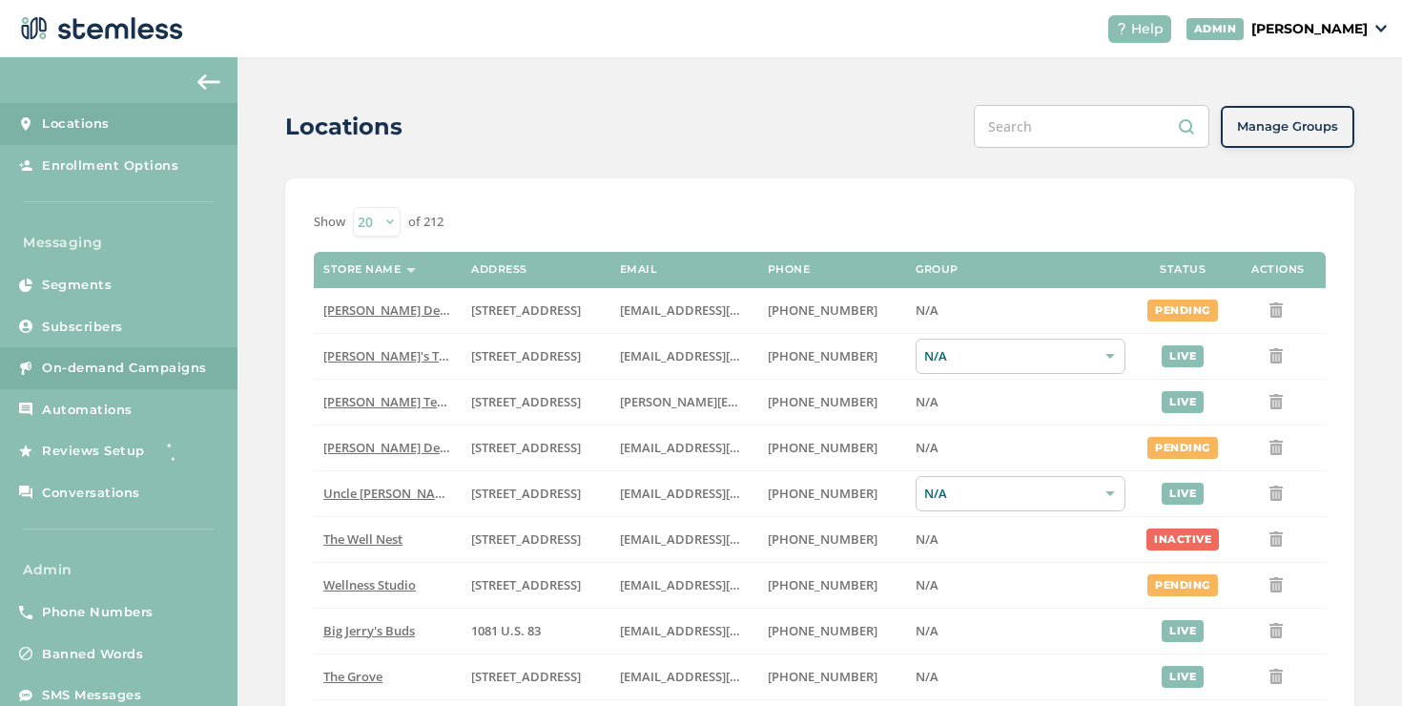
click at [202, 353] on link "On-demand Campaigns" at bounding box center [118, 368] width 237 height 42
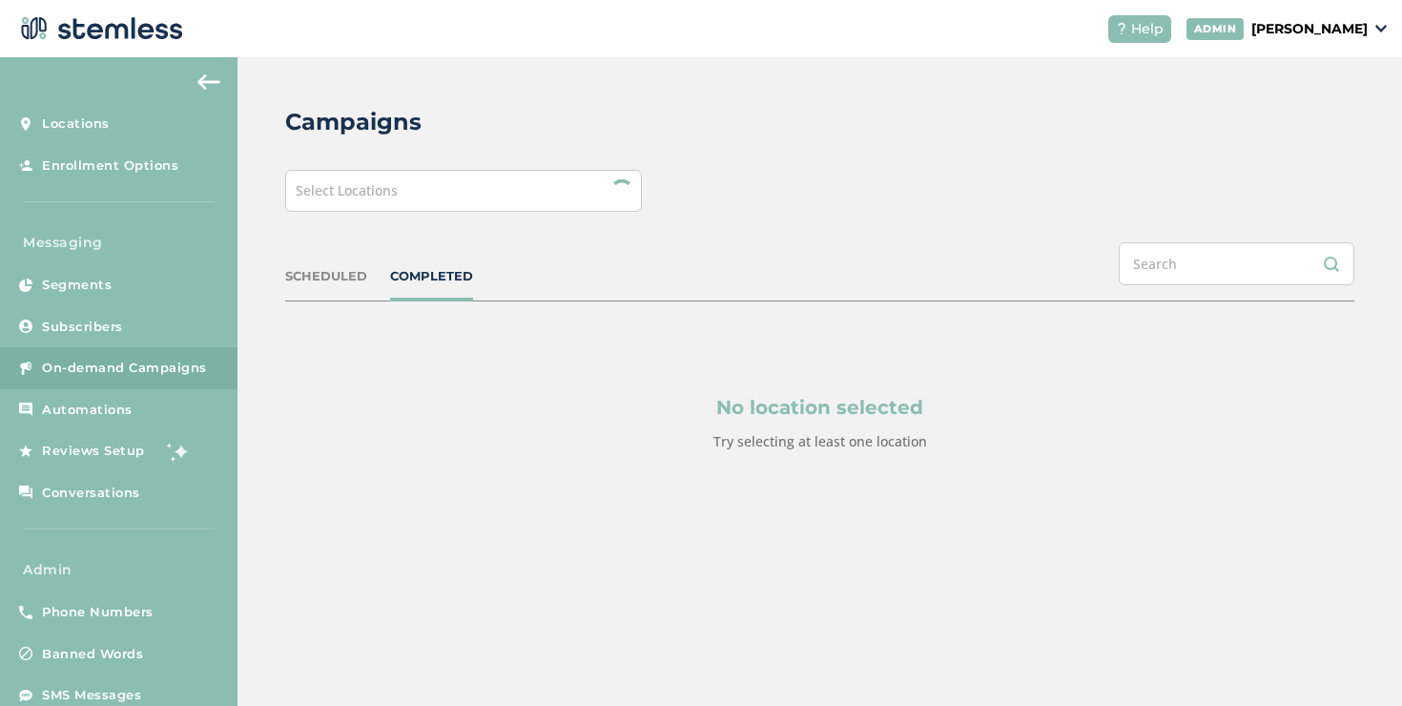
click at [553, 185] on div "Select Locations" at bounding box center [463, 191] width 357 height 42
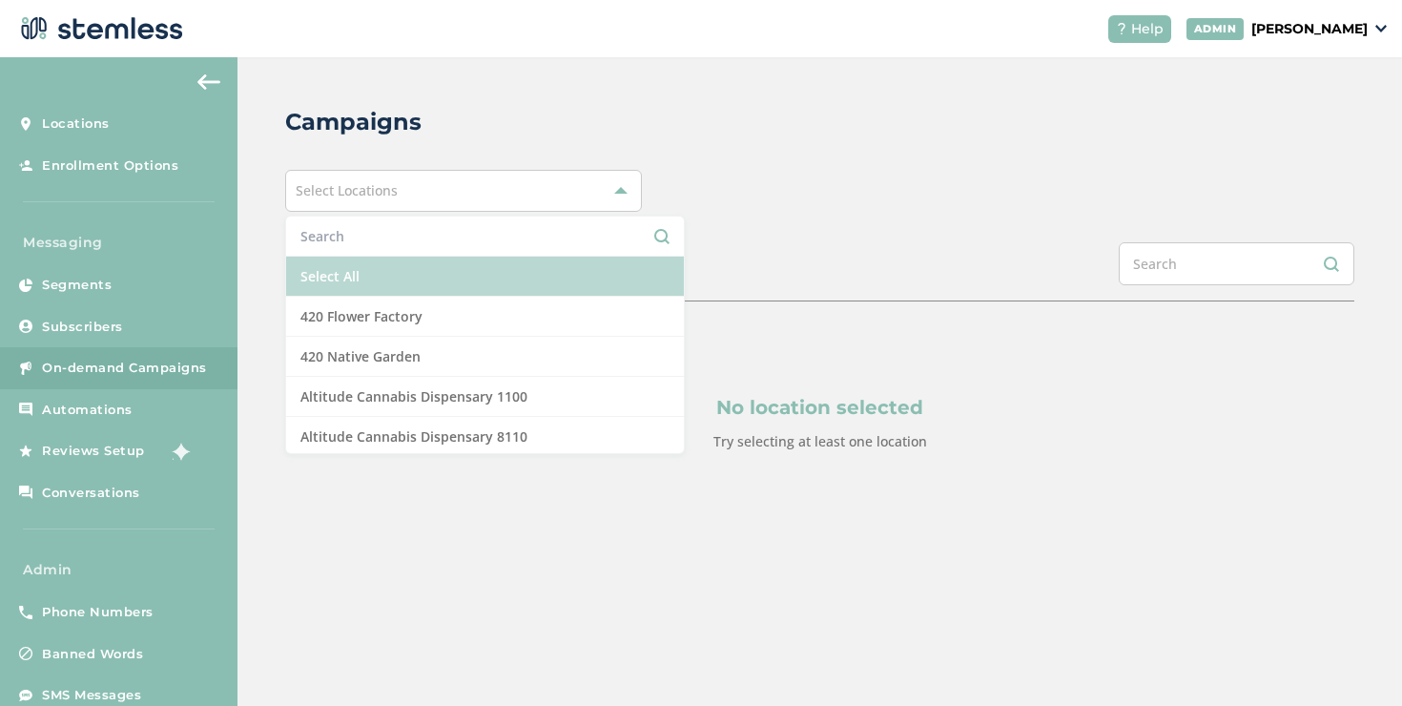
click at [471, 275] on li "Select All" at bounding box center [485, 277] width 398 height 40
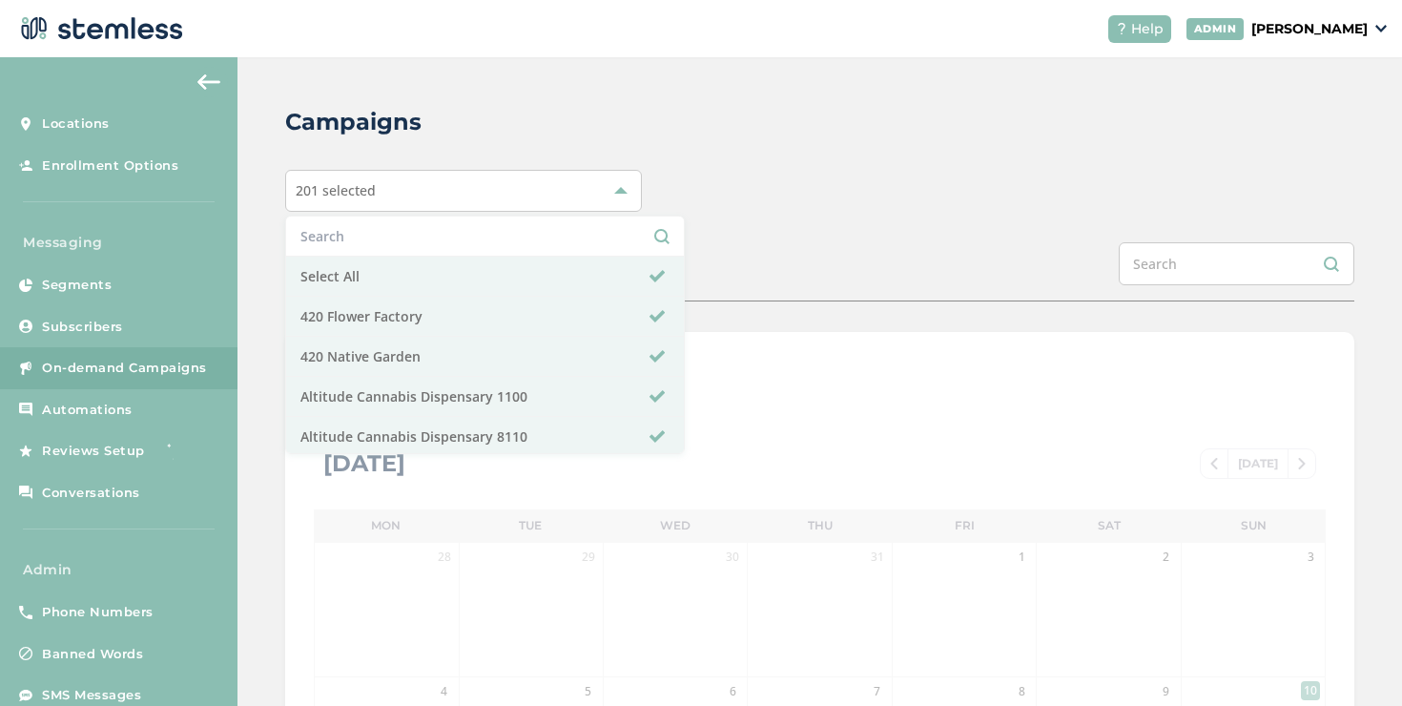
click at [746, 226] on div "Campaigns 201 selected Select All 420 Flower Factory 420 Native Garden Altitude…" at bounding box center [819, 674] width 1164 height 1234
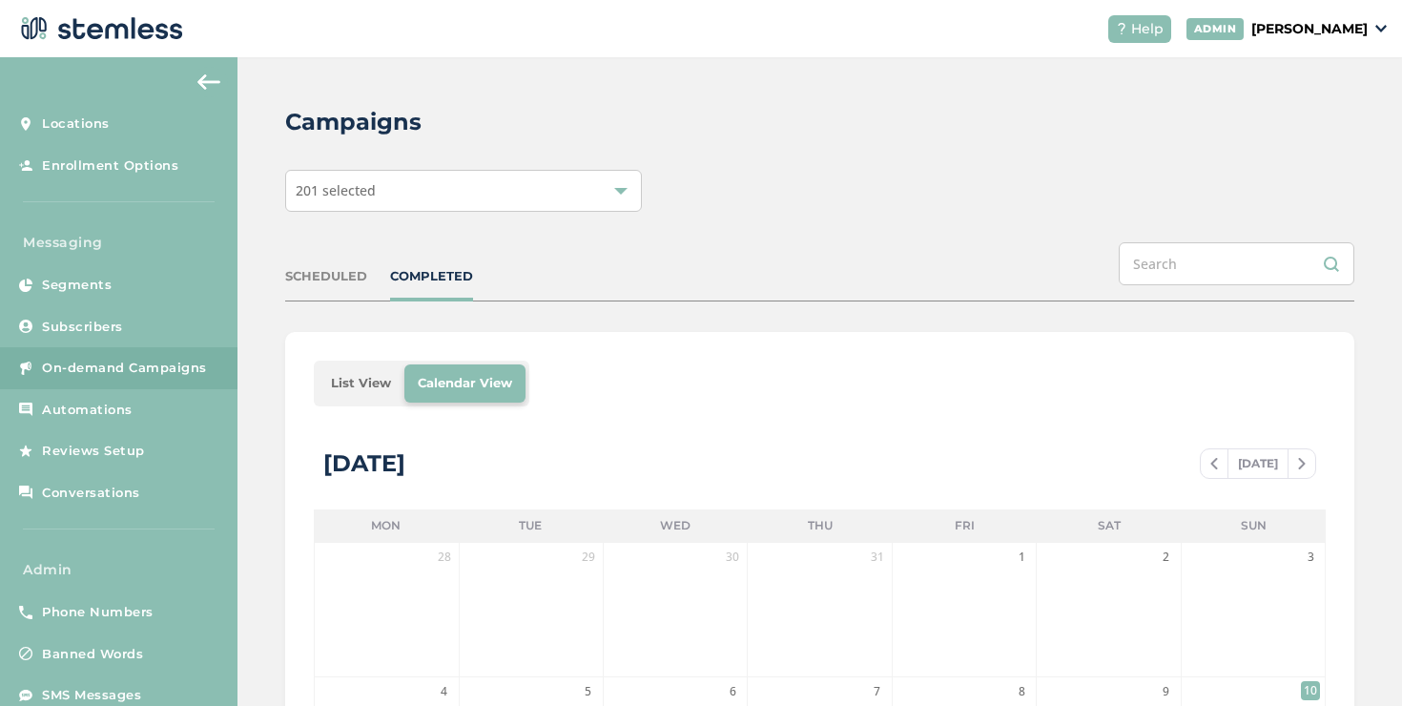
click at [358, 387] on li "List View" at bounding box center [361, 383] width 87 height 38
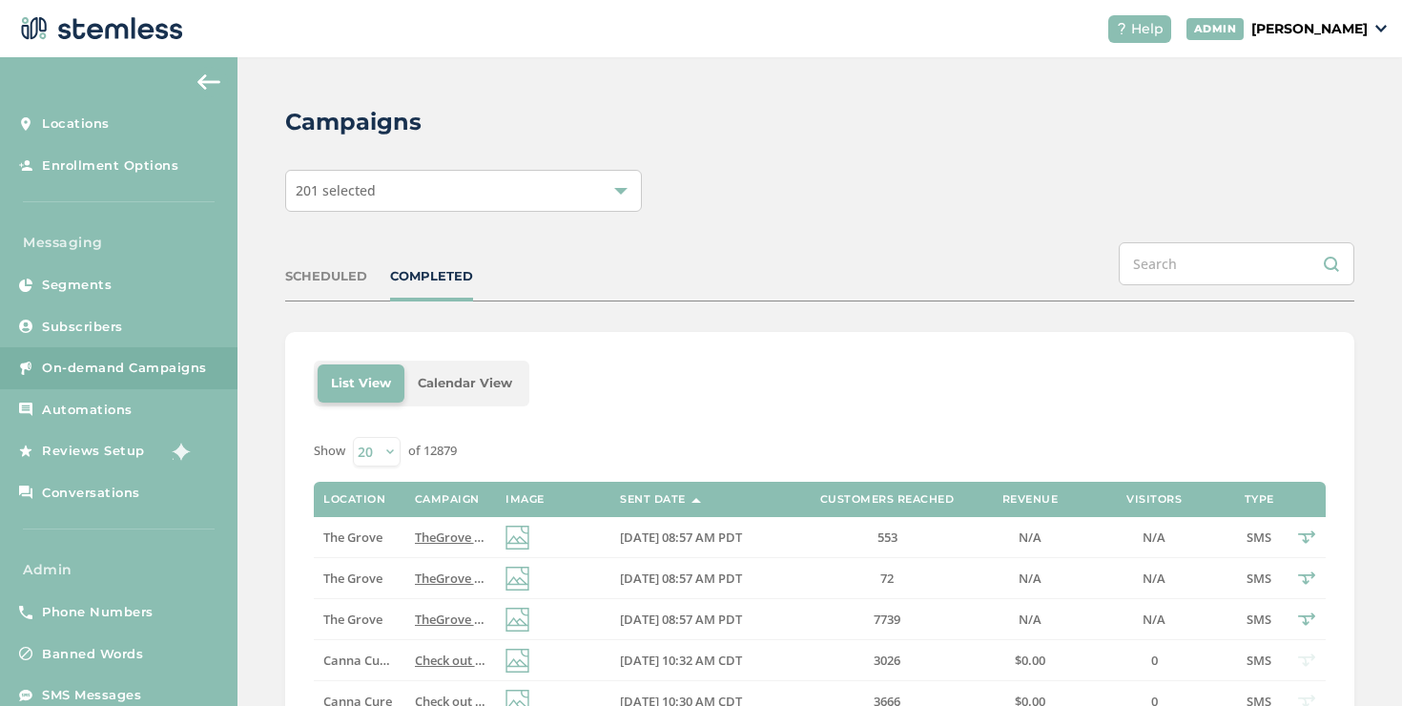
scroll to position [203, 0]
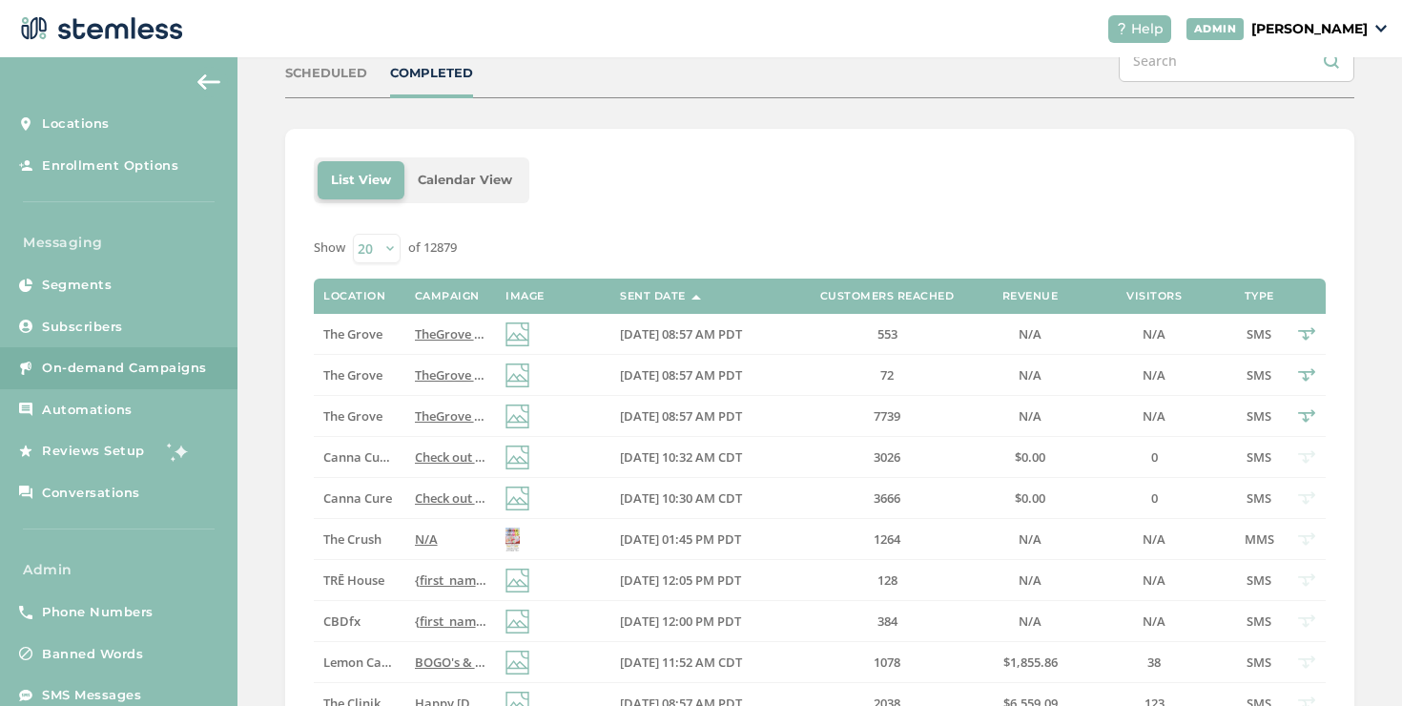
click at [1339, 33] on p "[PERSON_NAME]" at bounding box center [1309, 29] width 116 height 20
click at [1329, 134] on span "Impersonate" at bounding box center [1318, 138] width 93 height 19
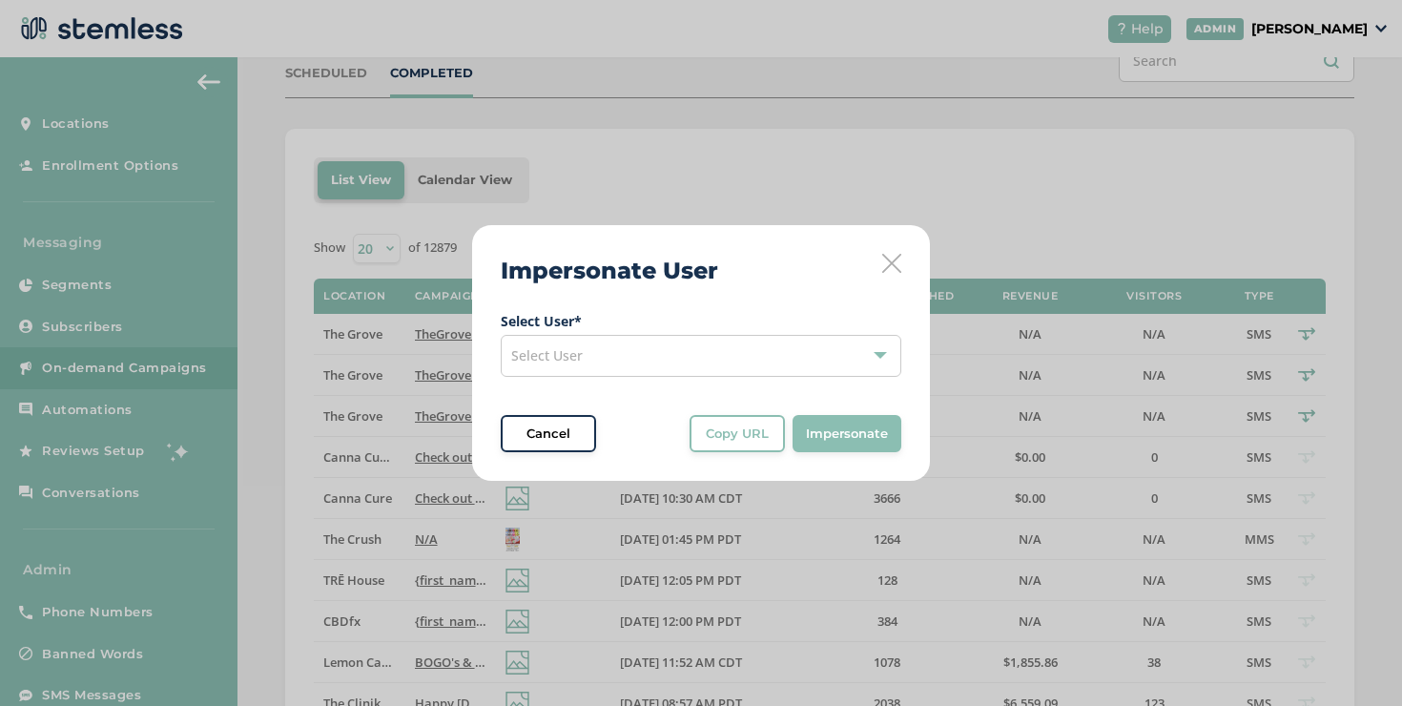
click at [559, 358] on span "Select User" at bounding box center [547, 355] width 72 height 18
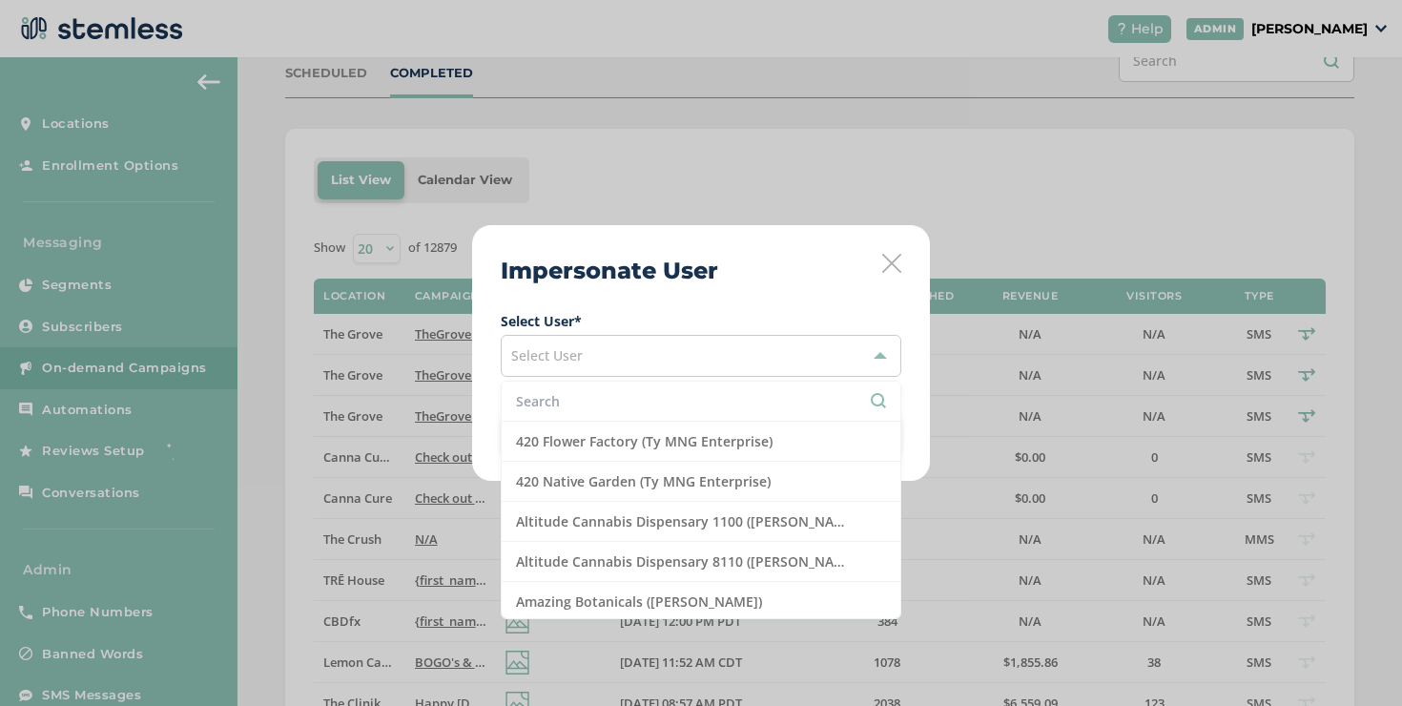
click at [565, 397] on input "text" at bounding box center [701, 401] width 370 height 20
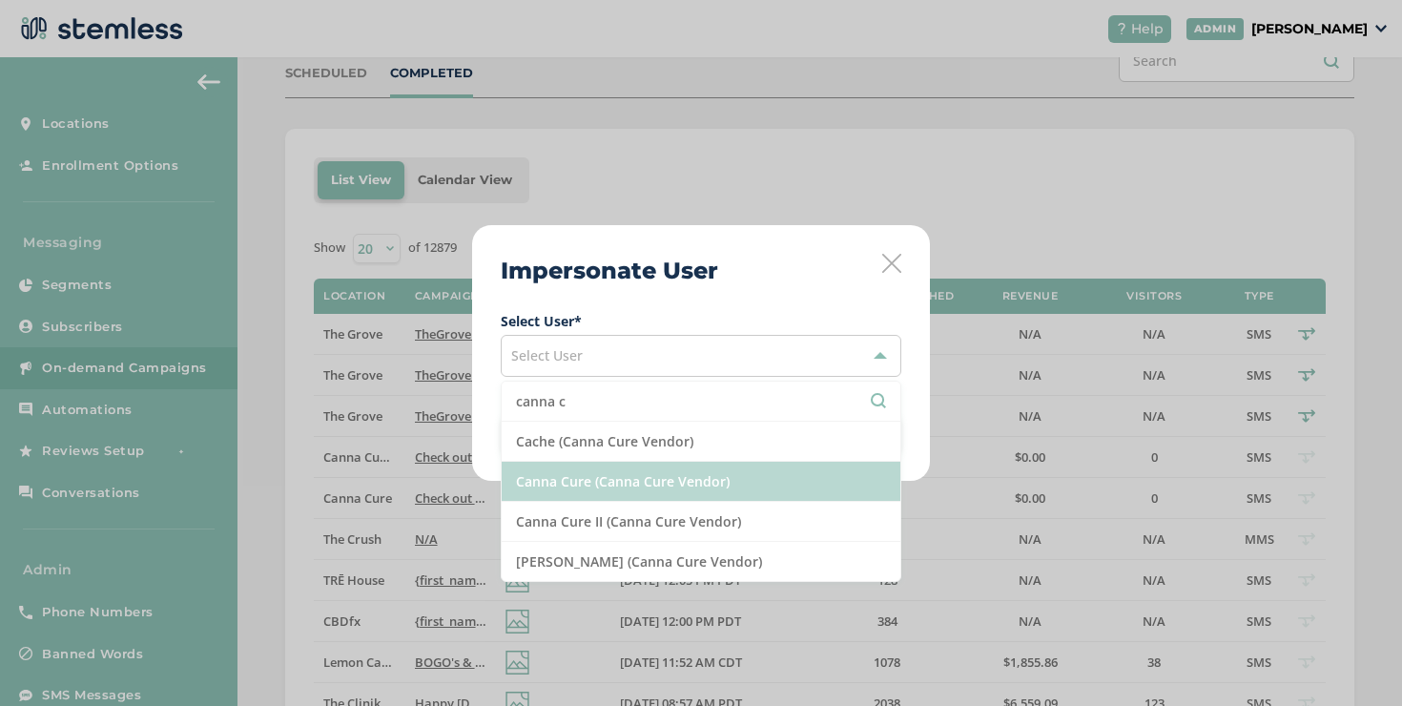
type input "canna c"
click at [609, 482] on li "Canna Cure (Canna Cure Vendor)" at bounding box center [701, 482] width 399 height 40
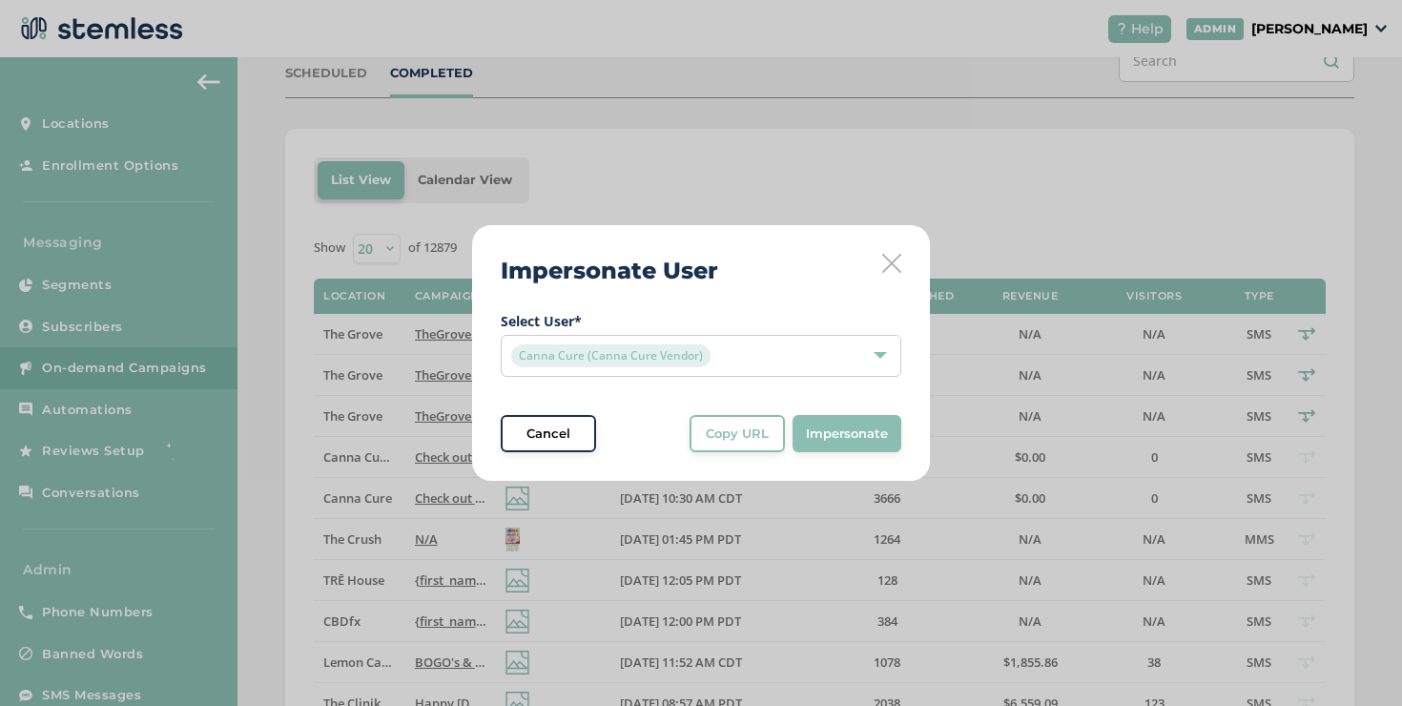
click at [747, 451] on button "Copy URL" at bounding box center [737, 434] width 95 height 38
